Goal: Task Accomplishment & Management: Use online tool/utility

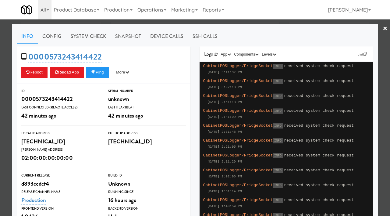
click at [0, 76] on div at bounding box center [195, 108] width 390 height 216
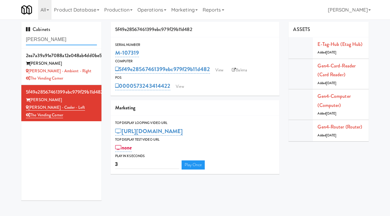
click at [49, 37] on input "[PERSON_NAME]" at bounding box center [61, 39] width 71 height 11
type input "argent"
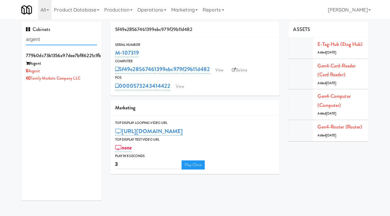
drag, startPoint x: 46, startPoint y: 39, endPoint x: 59, endPoint y: 45, distance: 14.4
click at [58, 45] on div "Cabinets argent" at bounding box center [61, 35] width 80 height 27
click at [223, 73] on link "View" at bounding box center [219, 70] width 14 height 9
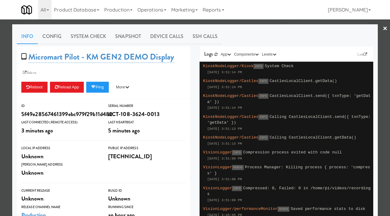
click at [4, 85] on div at bounding box center [195, 108] width 390 height 216
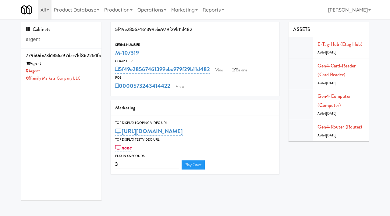
click at [51, 43] on input "argent" at bounding box center [61, 39] width 71 height 11
click at [219, 72] on link "View" at bounding box center [219, 70] width 14 height 9
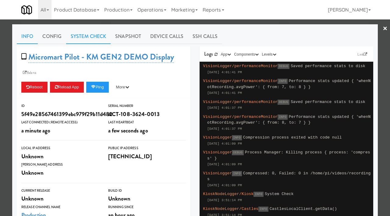
click at [88, 38] on link "System Check" at bounding box center [88, 36] width 44 height 15
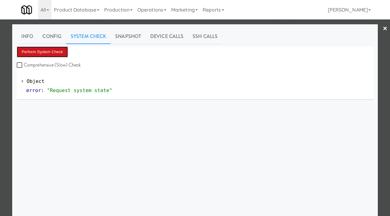
click at [55, 50] on button "Perform System Check" at bounding box center [42, 52] width 51 height 11
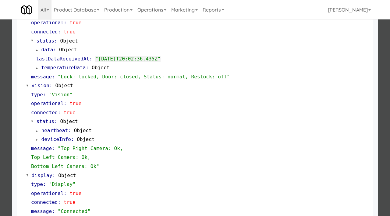
scroll to position [265, 0]
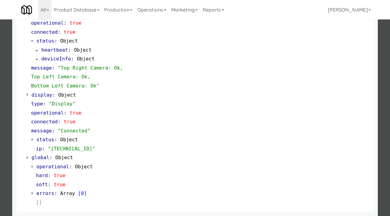
click at [0, 85] on div at bounding box center [195, 108] width 390 height 216
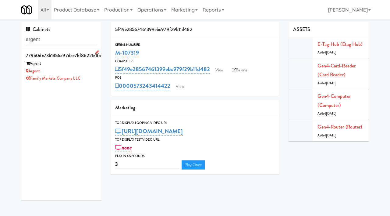
click at [97, 72] on li "779b0dc73b1356a97dee7bf86221c1fb Argent Argent Family Markets Company LLC" at bounding box center [61, 67] width 80 height 36
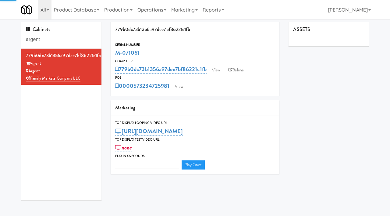
type input "3"
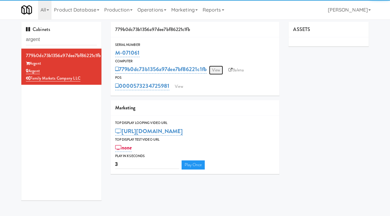
click at [219, 70] on link "View" at bounding box center [216, 70] width 14 height 9
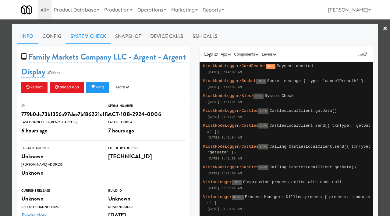
click at [102, 39] on link "System Check" at bounding box center [88, 36] width 44 height 15
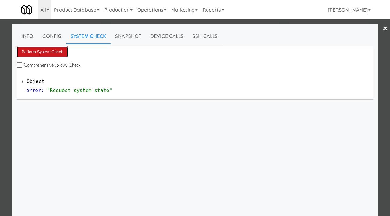
click at [56, 49] on button "Perform System Check" at bounding box center [42, 52] width 51 height 11
click at [44, 51] on button "Perform System Check" at bounding box center [42, 52] width 51 height 11
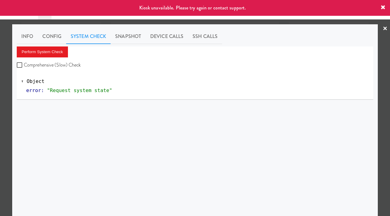
click at [0, 126] on div at bounding box center [195, 108] width 390 height 216
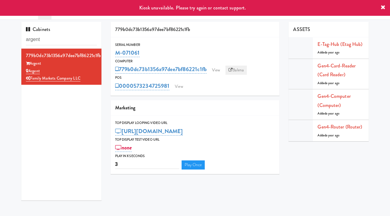
click at [240, 69] on link "Balena" at bounding box center [235, 70] width 21 height 9
